Goal: Transaction & Acquisition: Purchase product/service

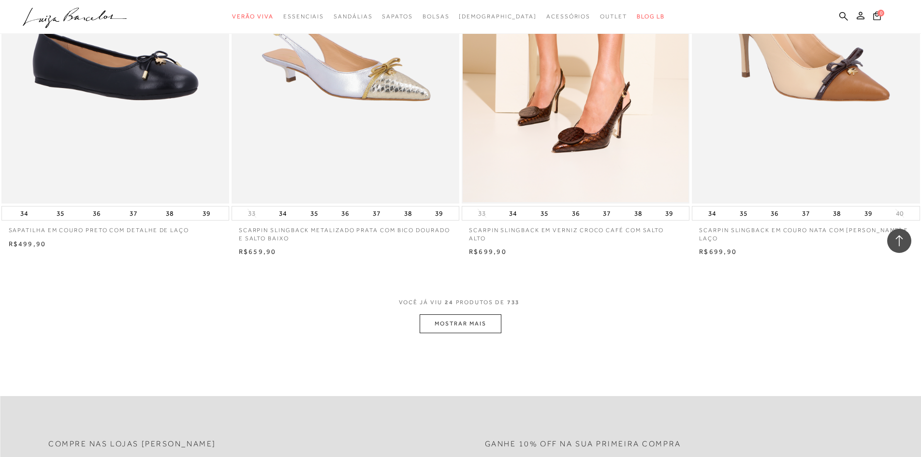
scroll to position [2272, 0]
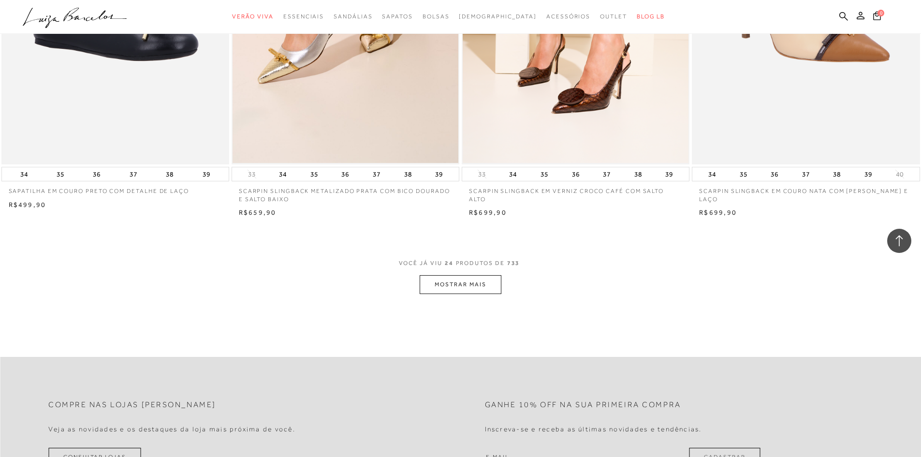
click at [453, 289] on button "MOSTRAR MAIS" at bounding box center [460, 284] width 81 height 19
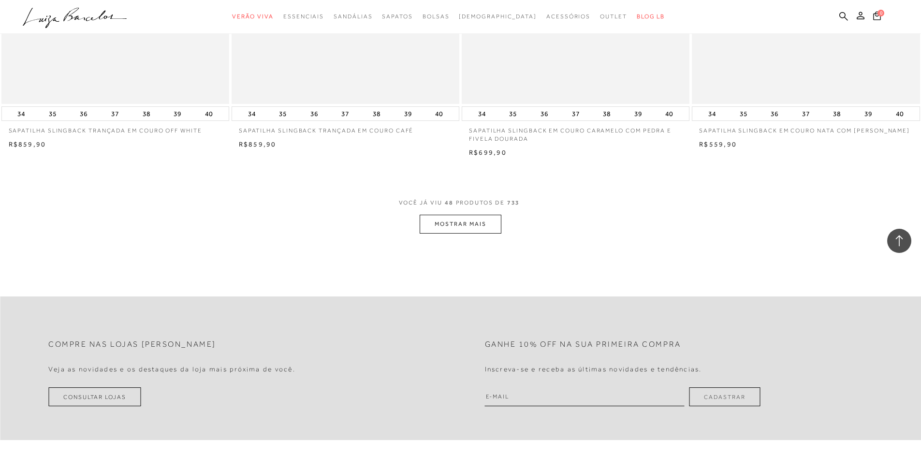
scroll to position [4785, 0]
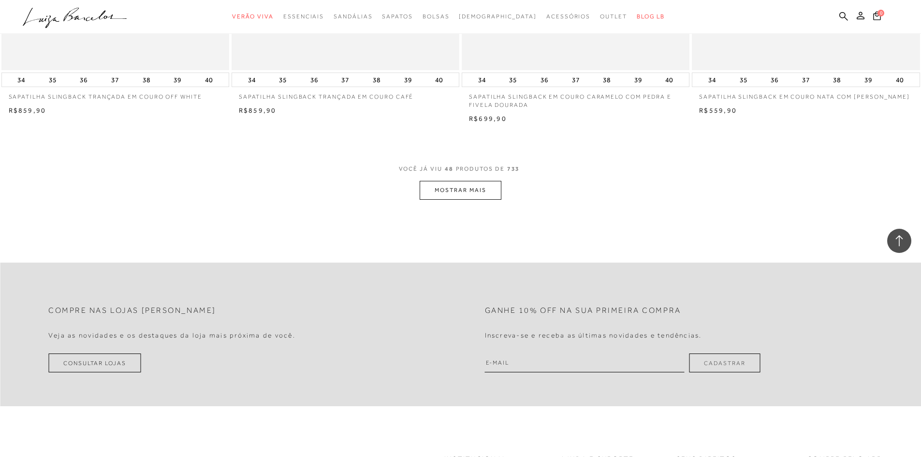
click at [436, 190] on button "MOSTRAR MAIS" at bounding box center [460, 190] width 81 height 19
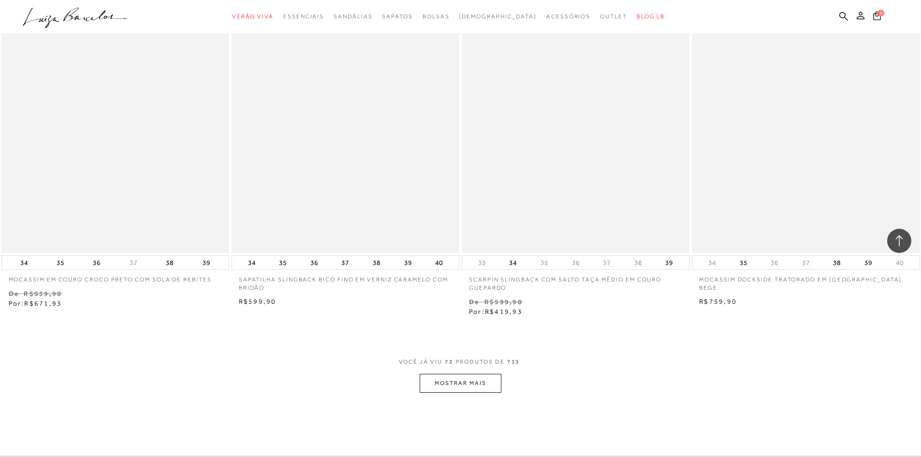
scroll to position [7298, 0]
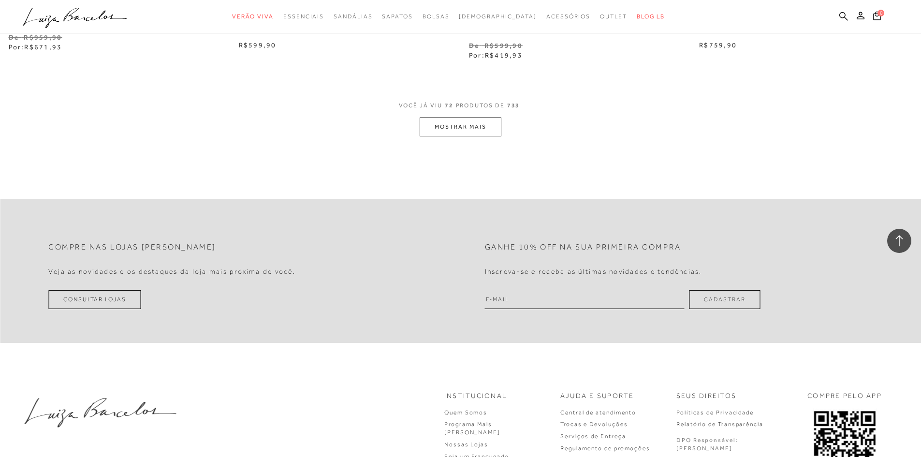
click at [454, 124] on button "MOSTRAR MAIS" at bounding box center [460, 126] width 81 height 19
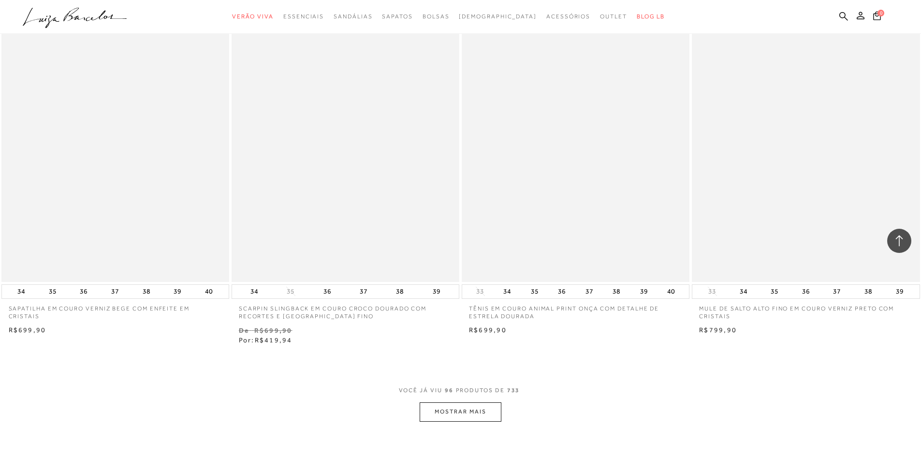
scroll to position [9666, 0]
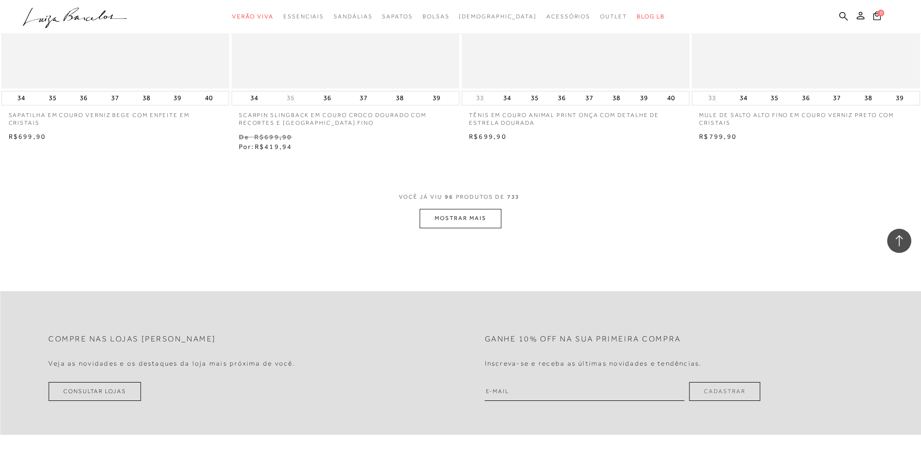
click at [444, 224] on button "MOSTRAR MAIS" at bounding box center [460, 218] width 81 height 19
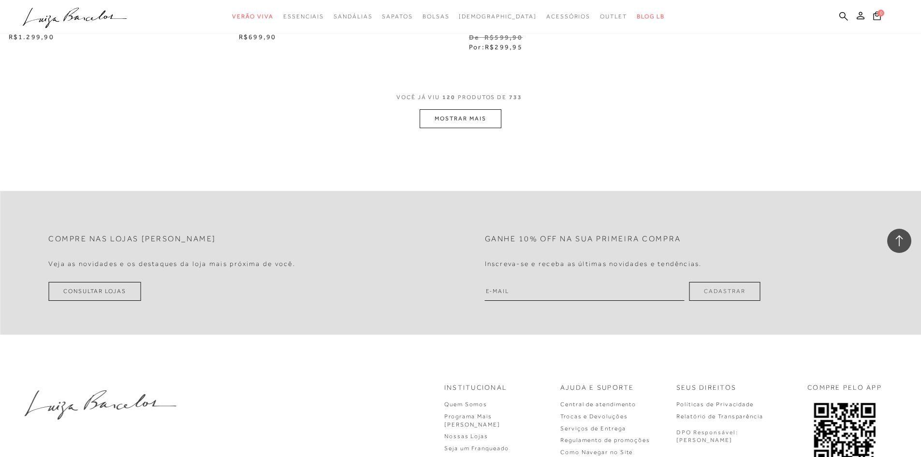
click at [435, 118] on button "MOSTRAR MAIS" at bounding box center [460, 118] width 81 height 19
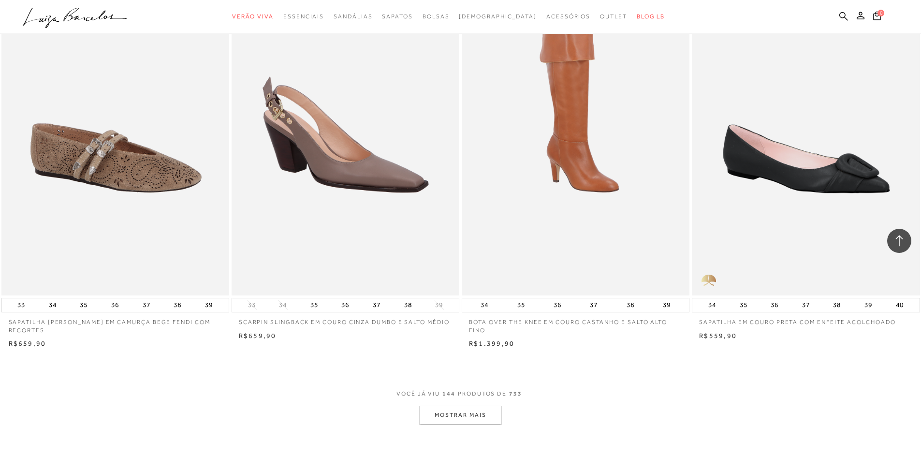
scroll to position [14596, 0]
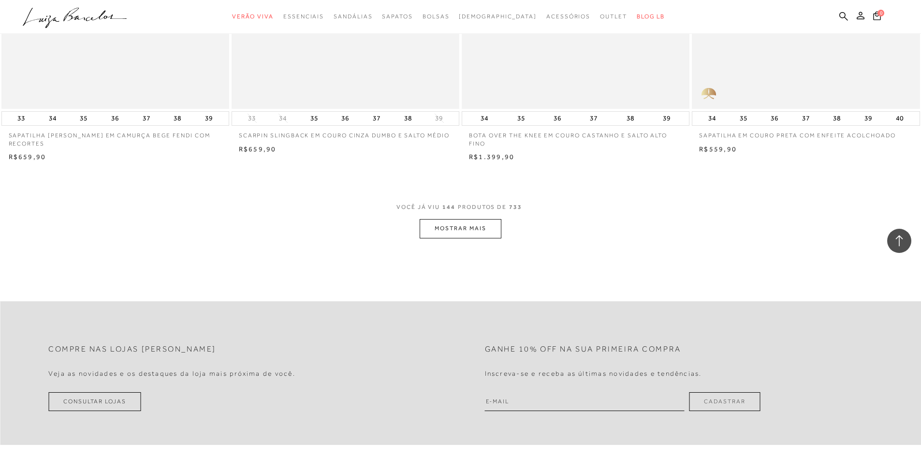
click at [453, 229] on button "MOSTRAR MAIS" at bounding box center [460, 228] width 81 height 19
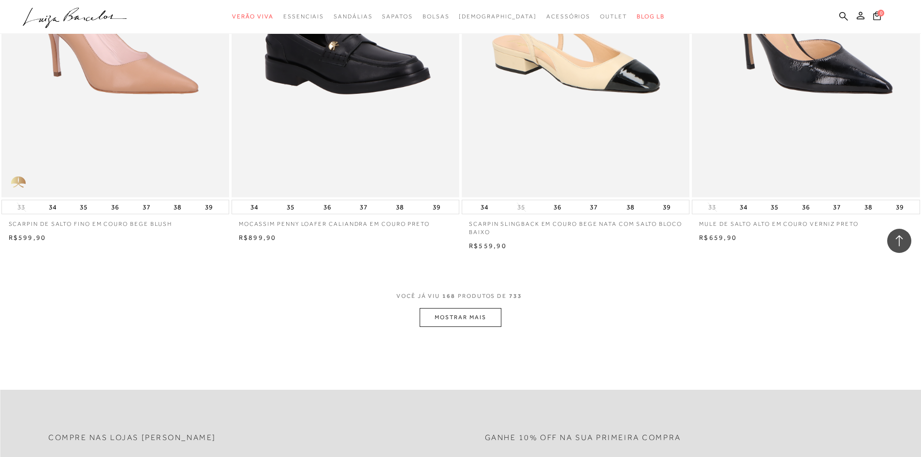
scroll to position [17254, 0]
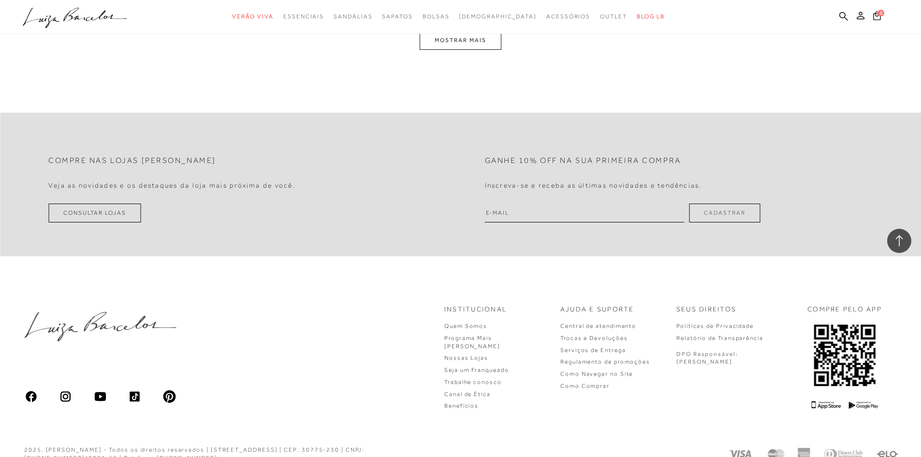
click at [451, 37] on button "MOSTRAR MAIS" at bounding box center [460, 40] width 81 height 19
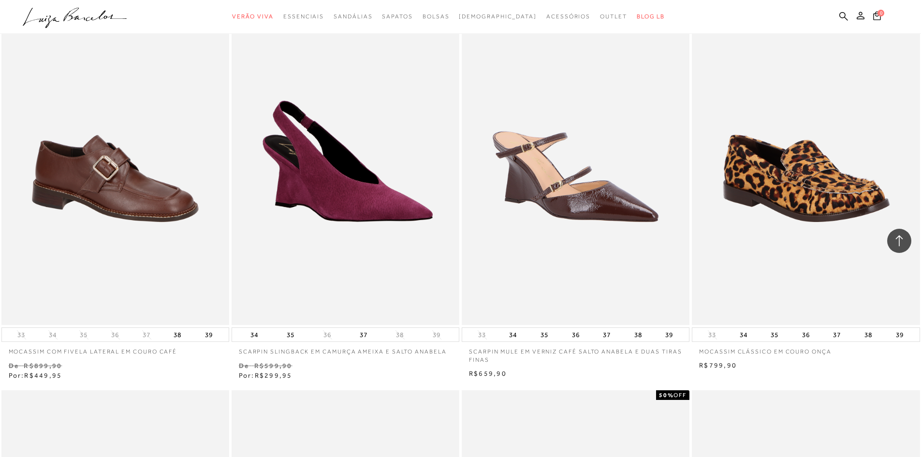
scroll to position [19645, 0]
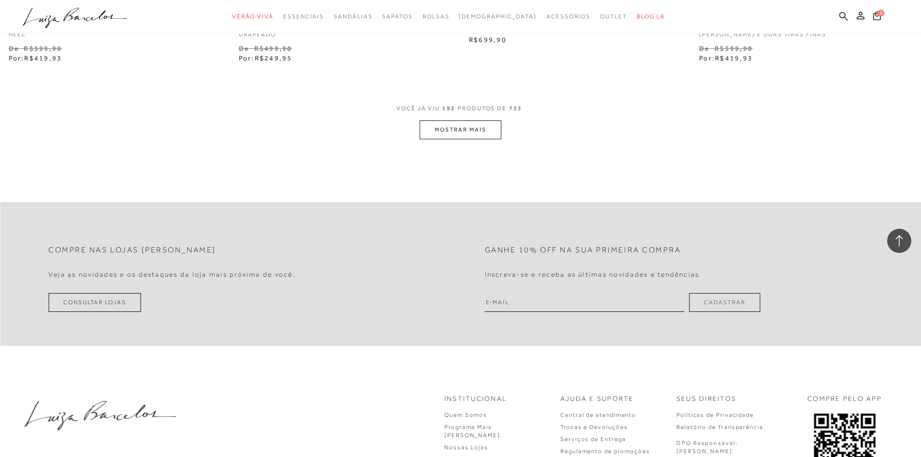
click at [434, 120] on button "MOSTRAR MAIS" at bounding box center [460, 129] width 81 height 19
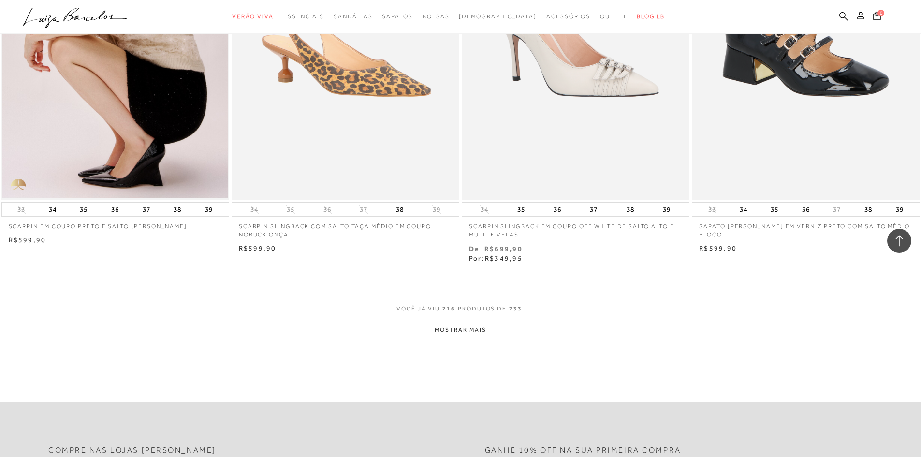
scroll to position [21965, 0]
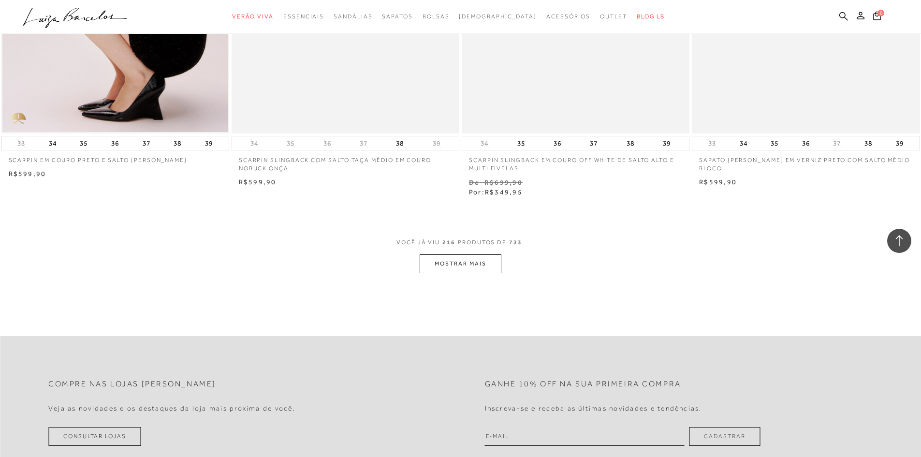
click at [457, 254] on button "MOSTRAR MAIS" at bounding box center [460, 263] width 81 height 19
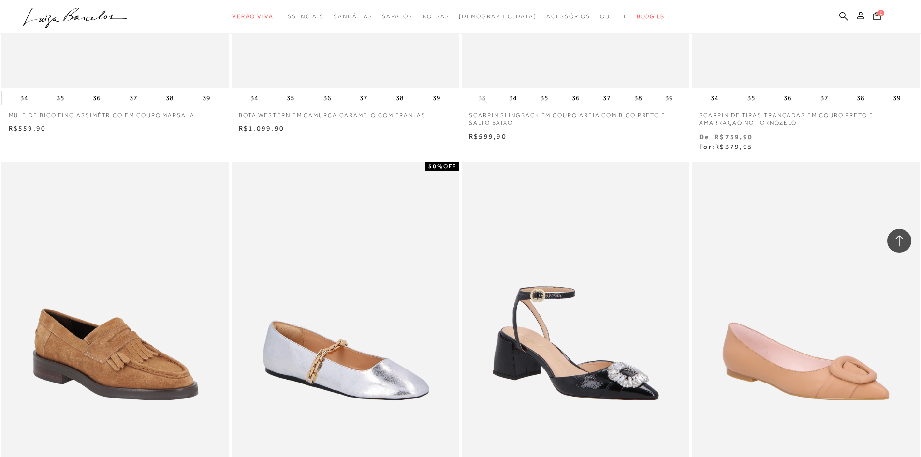
scroll to position [24575, 0]
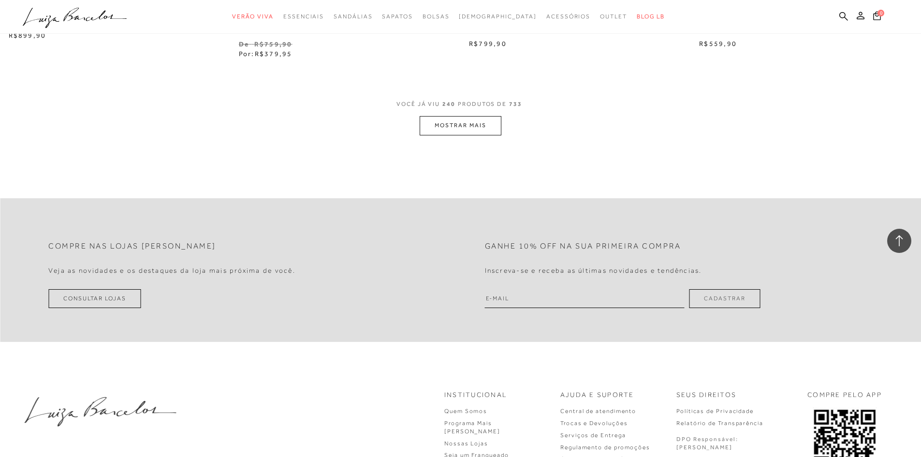
click at [447, 116] on button "MOSTRAR MAIS" at bounding box center [460, 125] width 81 height 19
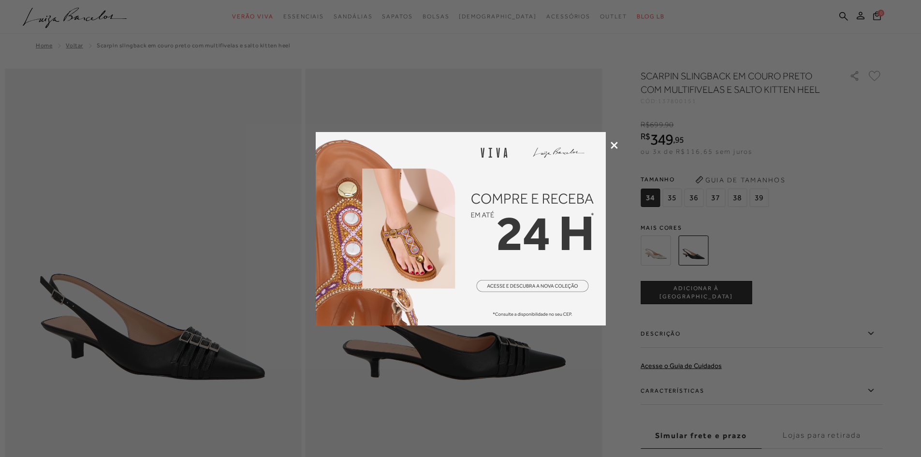
click at [614, 147] on icon at bounding box center [613, 145] width 7 height 7
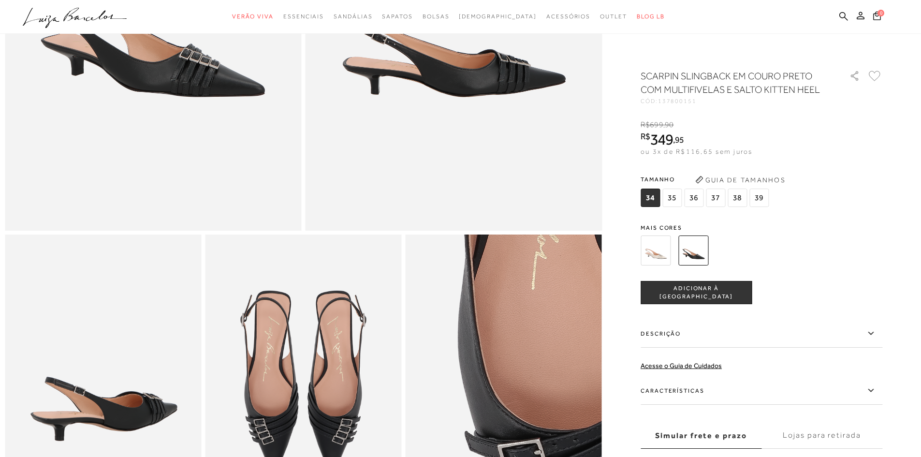
scroll to position [387, 0]
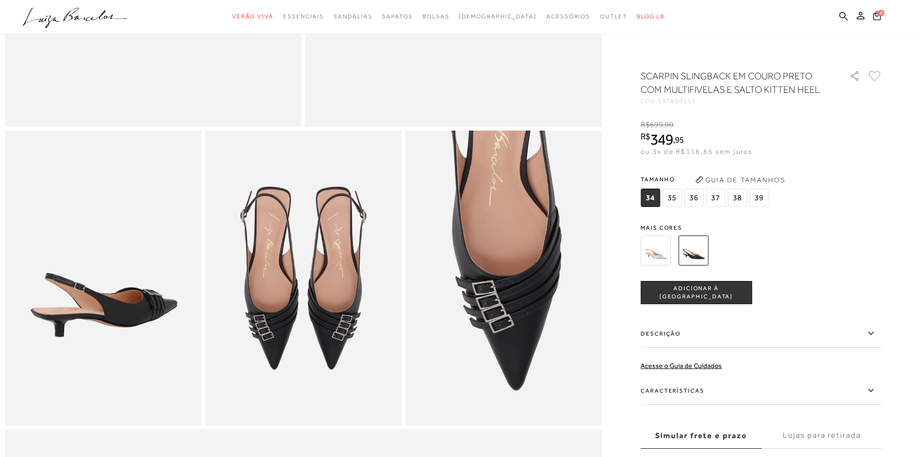
click at [663, 251] on img at bounding box center [655, 250] width 30 height 30
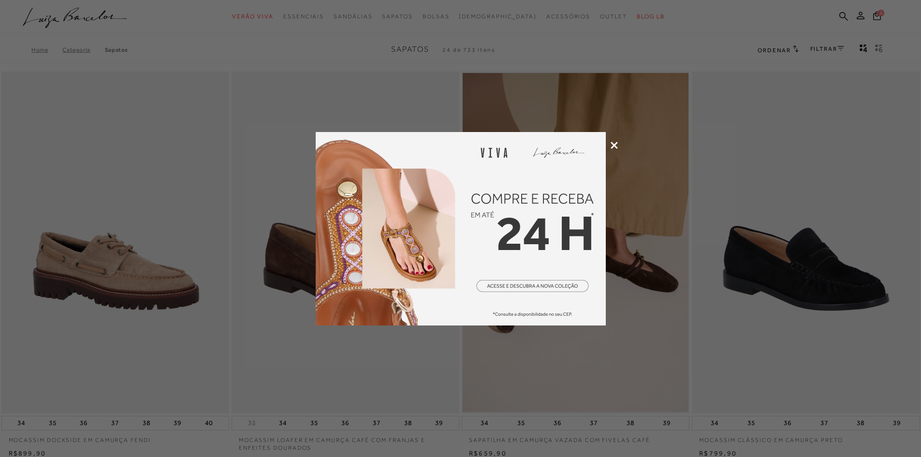
click at [616, 149] on div at bounding box center [460, 228] width 921 height 457
click at [614, 147] on icon at bounding box center [613, 145] width 7 height 7
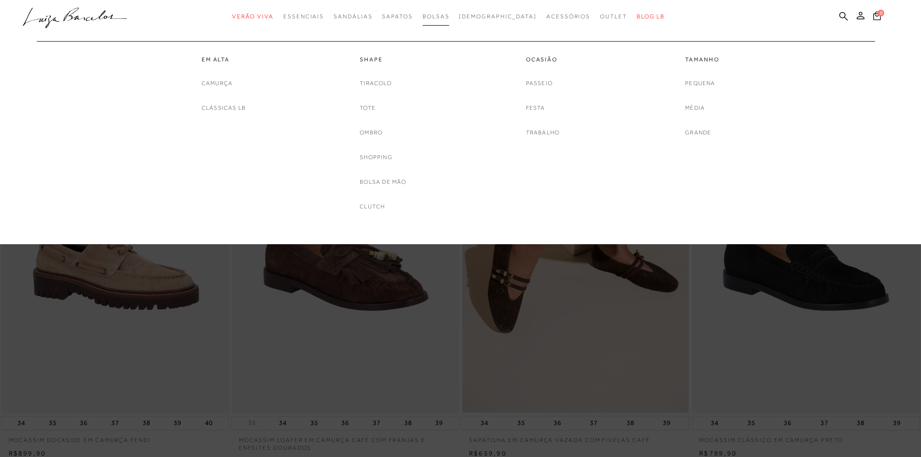
click at [449, 13] on span "Bolsas" at bounding box center [435, 16] width 27 height 7
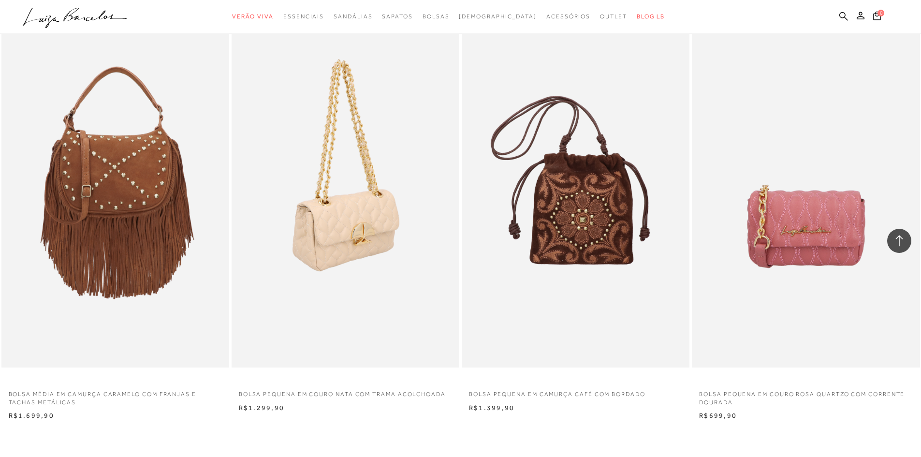
scroll to position [2127, 0]
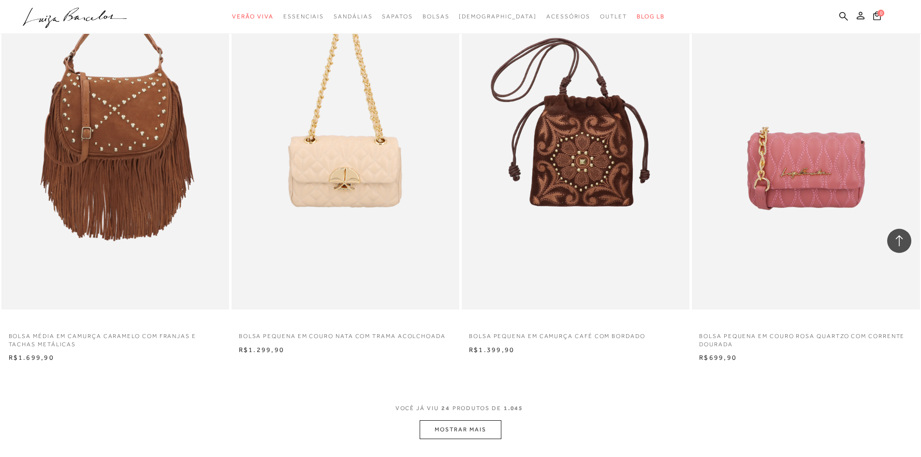
click at [476, 426] on button "MOSTRAR MAIS" at bounding box center [460, 429] width 81 height 19
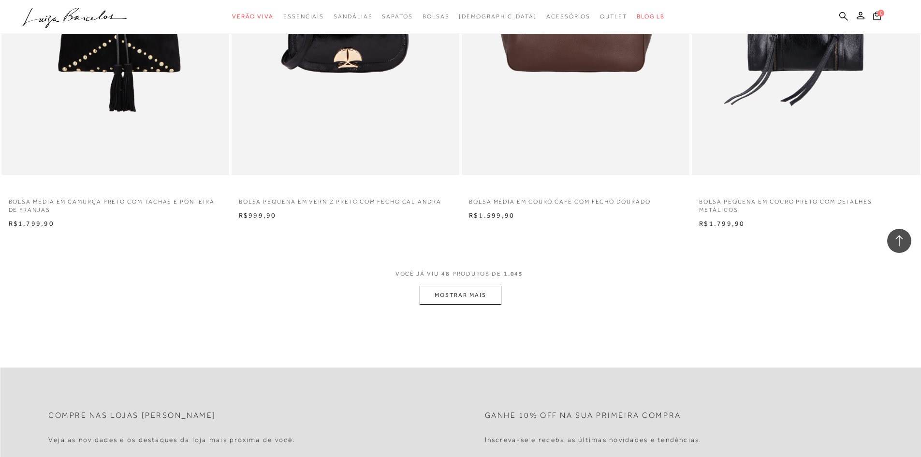
scroll to position [4833, 0]
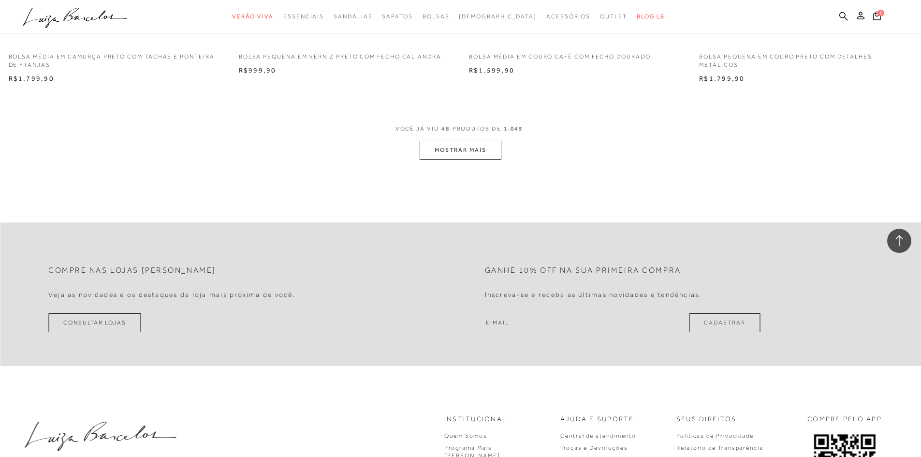
click at [454, 145] on button "MOSTRAR MAIS" at bounding box center [460, 150] width 81 height 19
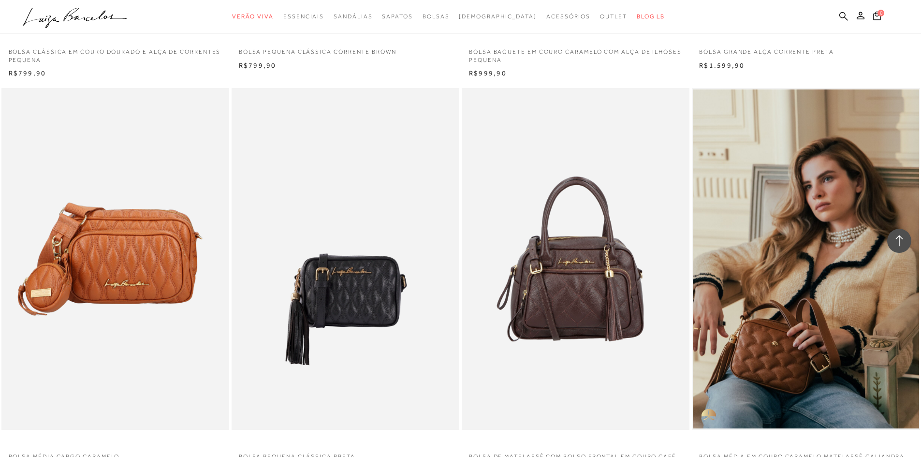
scroll to position [6863, 0]
